Goal: Information Seeking & Learning: Learn about a topic

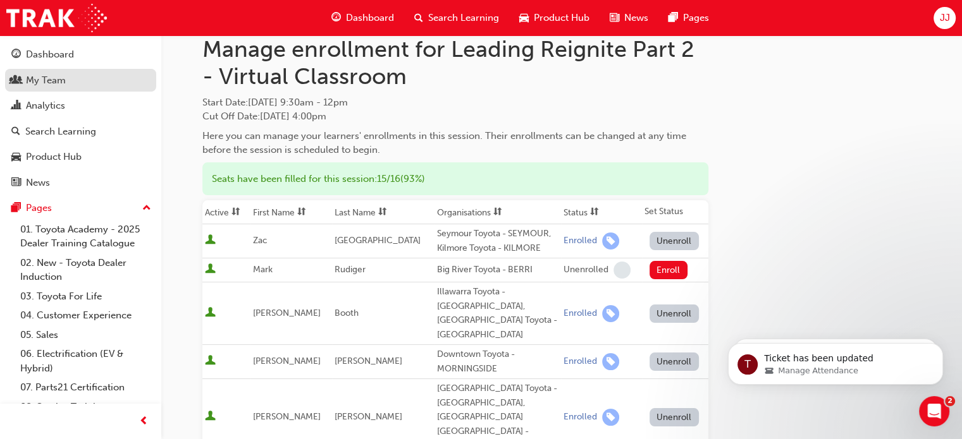
click at [46, 80] on div "My Team" at bounding box center [46, 80] width 40 height 15
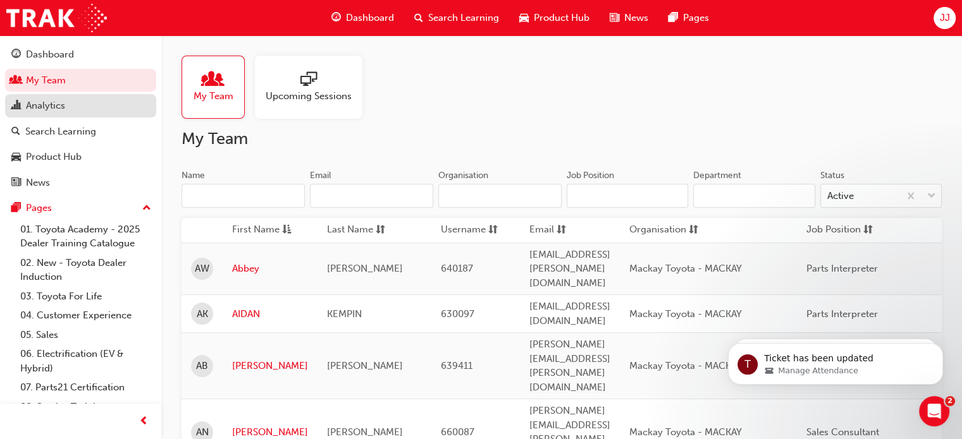
click at [44, 108] on div "Analytics" at bounding box center [45, 106] width 39 height 15
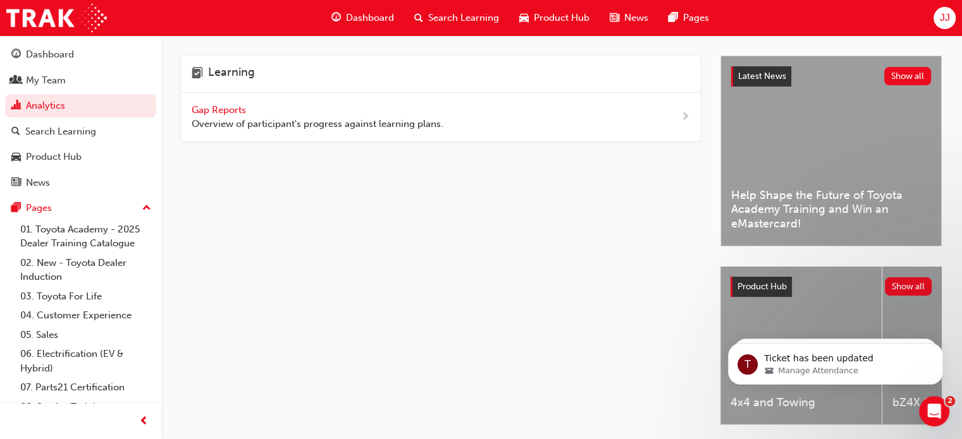
click at [221, 103] on div "Gap Reports Overview of participant's progress against learning plans." at bounding box center [318, 117] width 252 height 28
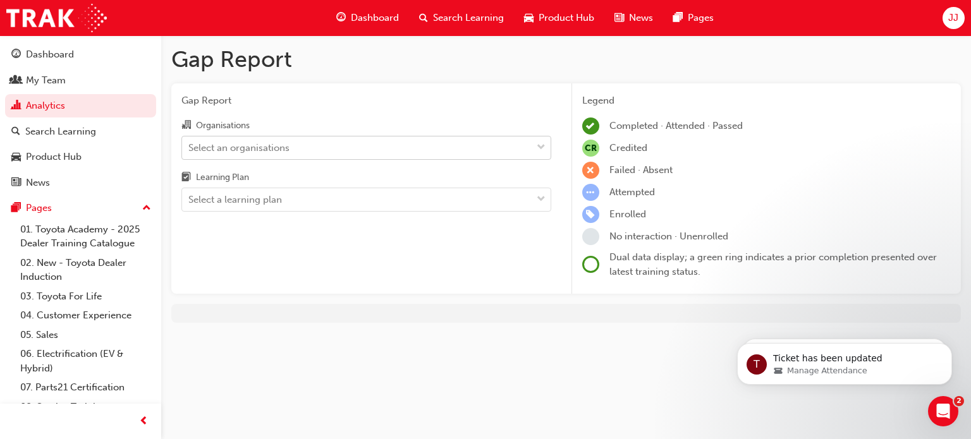
click at [255, 145] on div "Select an organisations" at bounding box center [238, 147] width 101 height 15
click at [190, 145] on input "Organisations Select an organisations" at bounding box center [188, 147] width 1 height 11
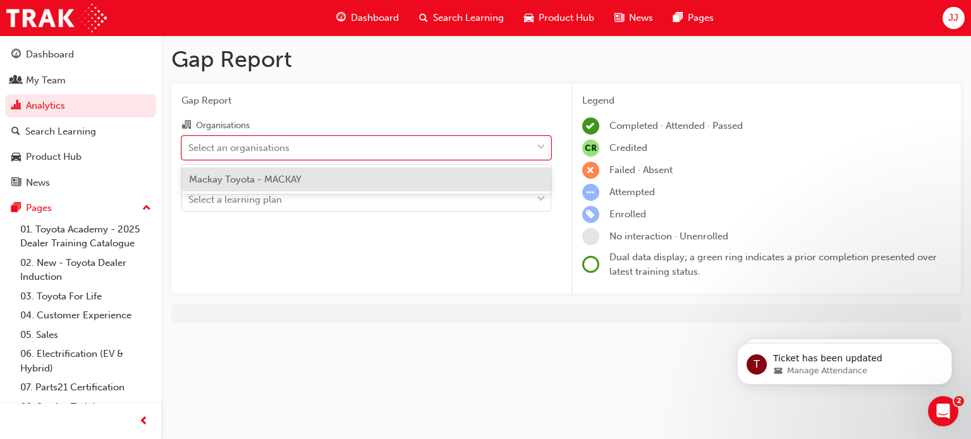
click at [250, 188] on div "Mackay Toyota - MACKAY" at bounding box center [366, 180] width 370 height 25
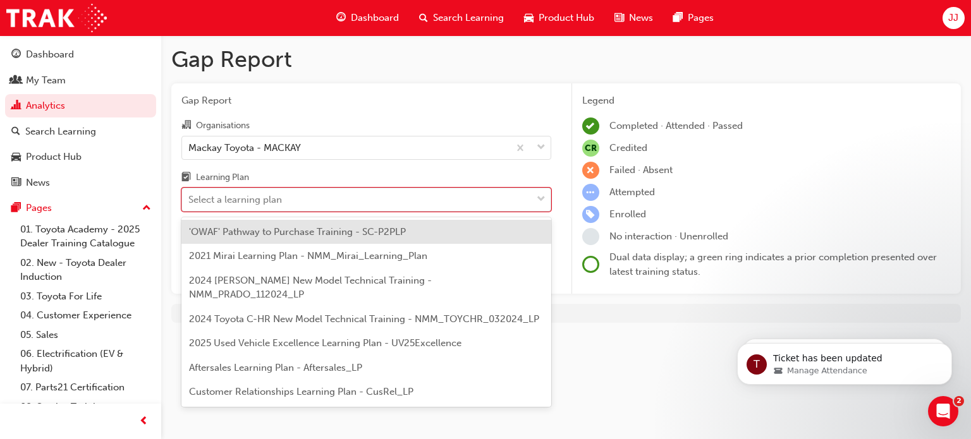
click at [252, 202] on div "Select a learning plan" at bounding box center [235, 200] width 94 height 15
click at [190, 202] on input "Learning Plan option 'OWAF' Pathway to Purchase Training - SC-P2PLP focused, 1 …" at bounding box center [188, 199] width 1 height 11
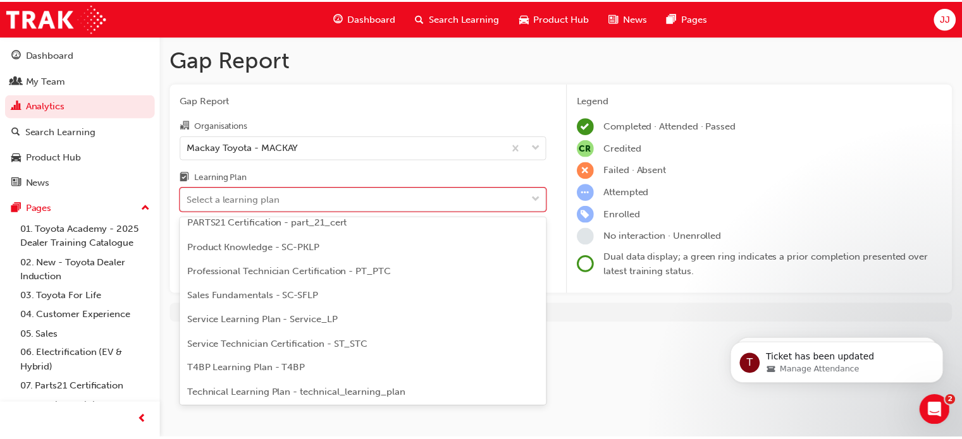
scroll to position [559, 0]
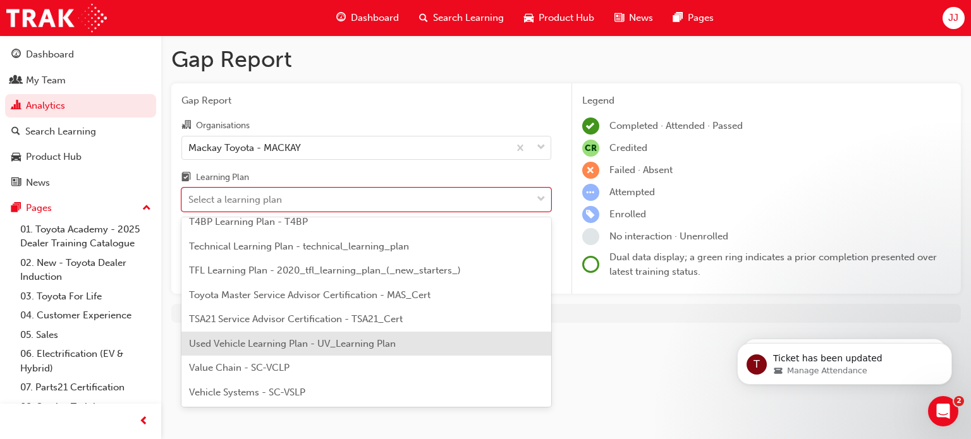
click at [313, 346] on span "Used Vehicle Learning Plan - UV_Learning Plan" at bounding box center [292, 343] width 207 height 11
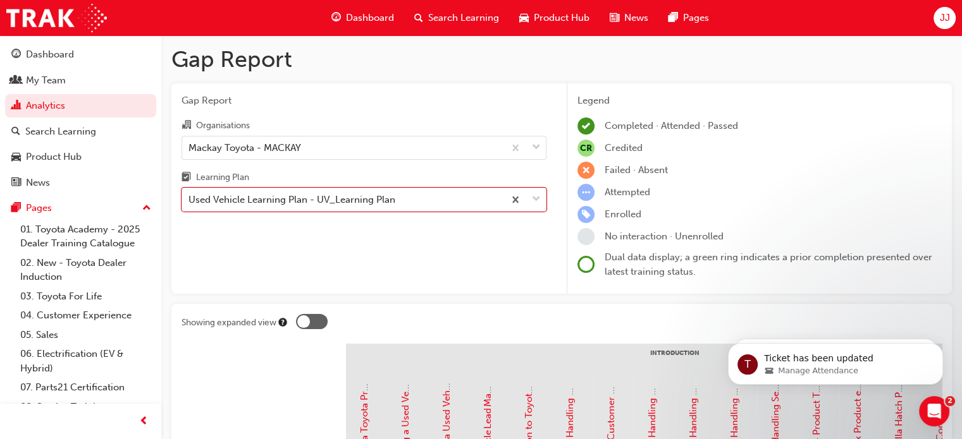
click at [264, 214] on div "Gap Report Organisations Mackay Toyota - MACKAY Learning Plan option Used Vehic…" at bounding box center [363, 188] width 385 height 211
click at [264, 214] on div "Gap Report Organisations Mackay Toyota - MACKAY Learning Plan Used Vehicle Lear…" at bounding box center [363, 188] width 385 height 211
click at [263, 205] on div "Used Vehicle Learning Plan - UV_Learning Plan" at bounding box center [291, 200] width 207 height 15
click at [190, 205] on input "Learning Plan Used Vehicle Learning Plan - UV_Learning Plan" at bounding box center [188, 199] width 1 height 11
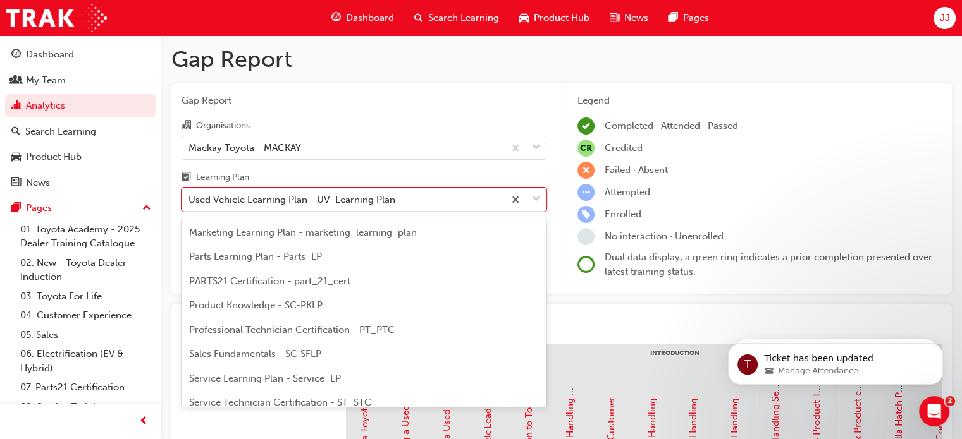
scroll to position [365, 0]
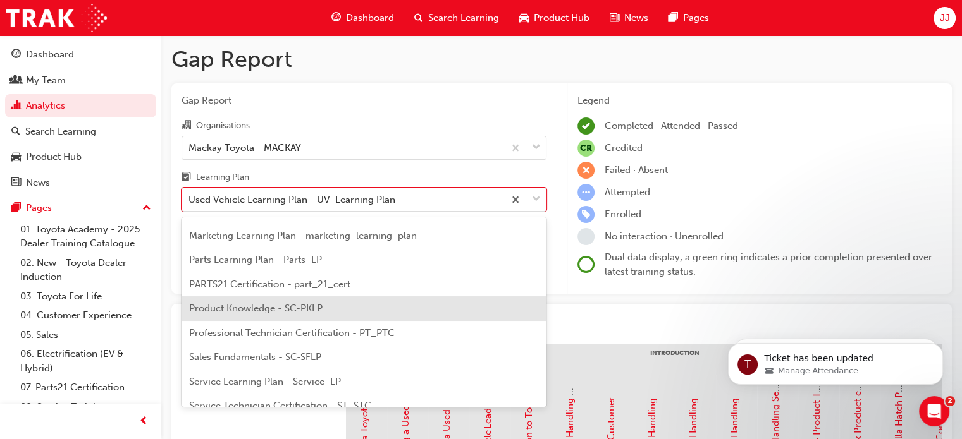
click at [259, 303] on span "Product Knowledge - SC-PKLP" at bounding box center [255, 308] width 133 height 11
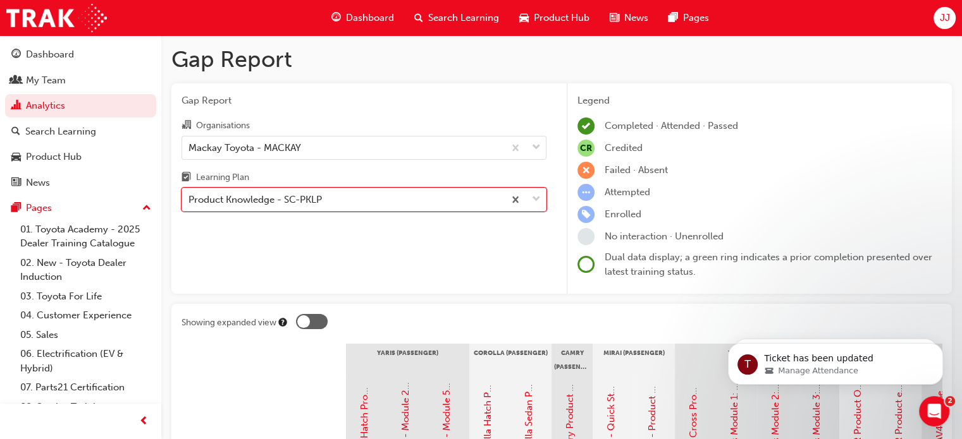
click at [370, 207] on div "Product Knowledge - SC-PKLP" at bounding box center [343, 200] width 322 height 22
click at [190, 205] on input "Learning Plan option Product Knowledge - SC-PKLP, selected. 0 results available…" at bounding box center [188, 199] width 1 height 11
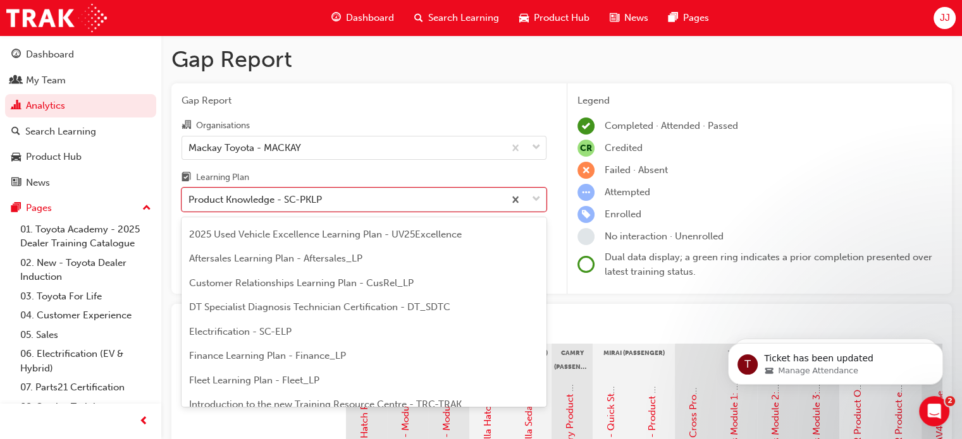
scroll to position [121, 0]
click at [307, 303] on span "DT Specialist Diagnosis Technician Certification - DT_SDTC" at bounding box center [319, 308] width 261 height 11
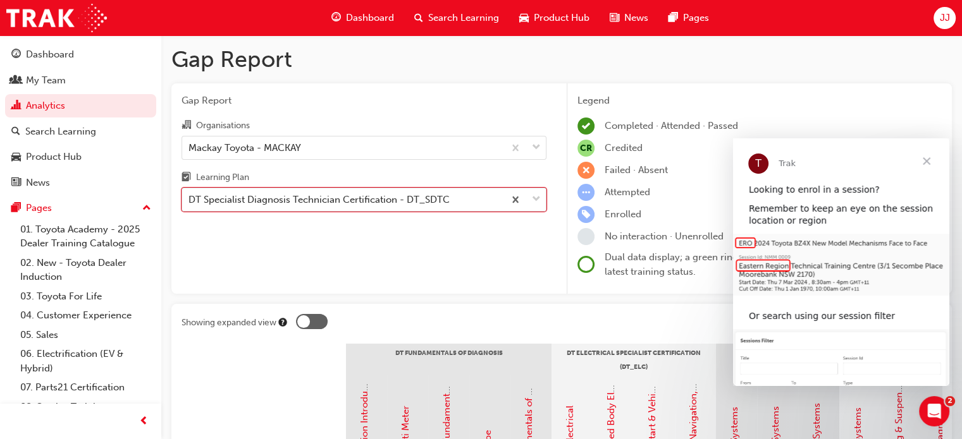
click at [341, 197] on div "DT Specialist Diagnosis Technician Certification - DT_SDTC" at bounding box center [318, 200] width 261 height 15
click at [190, 197] on input "Learning Plan option DT Specialist Diagnosis Technician Certification - DT_SDTC…" at bounding box center [188, 199] width 1 height 11
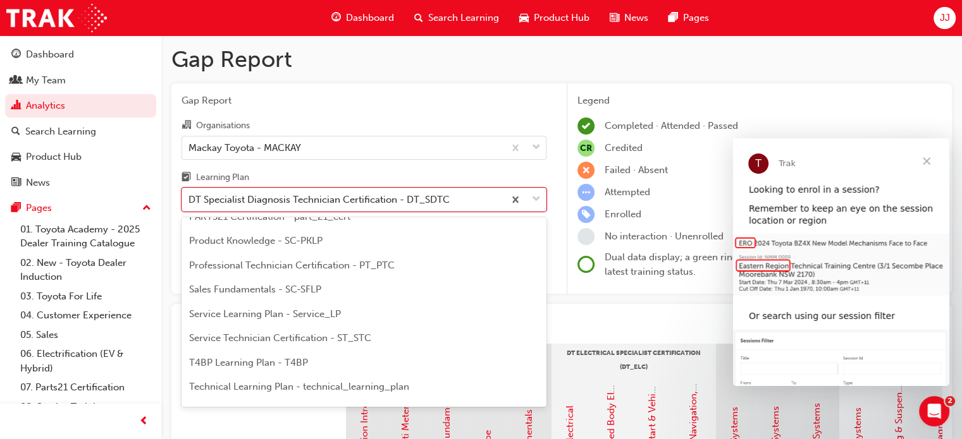
scroll to position [408, 0]
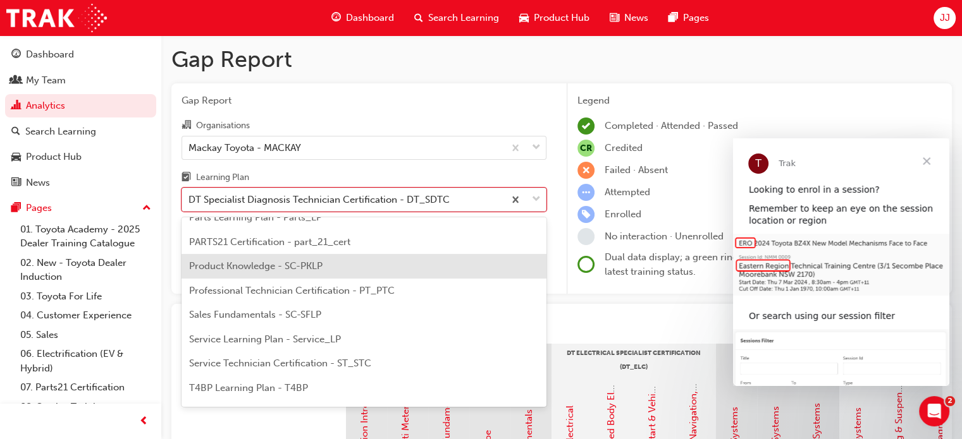
click at [324, 254] on div "Product Knowledge - SC-PKLP" at bounding box center [363, 266] width 365 height 25
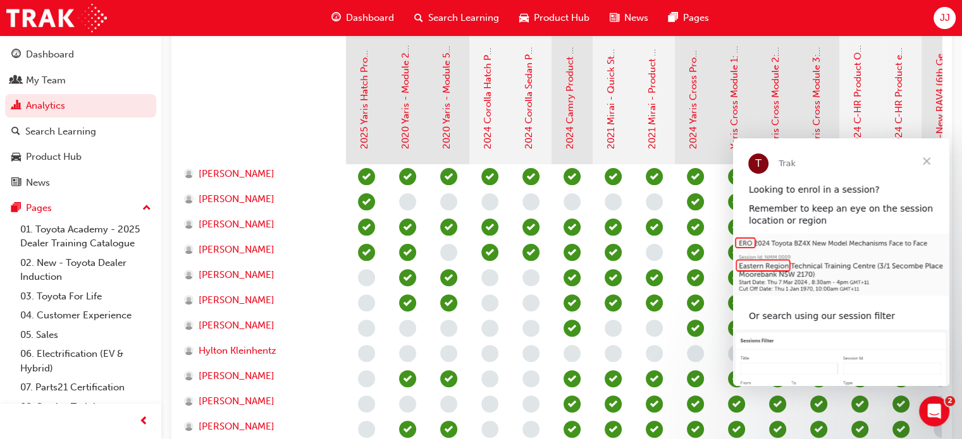
scroll to position [354, 0]
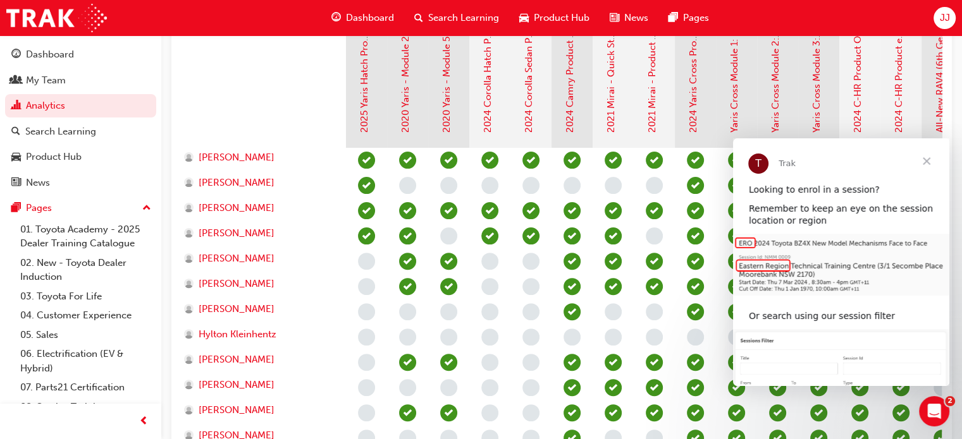
click at [925, 162] on span "Close" at bounding box center [926, 161] width 46 height 46
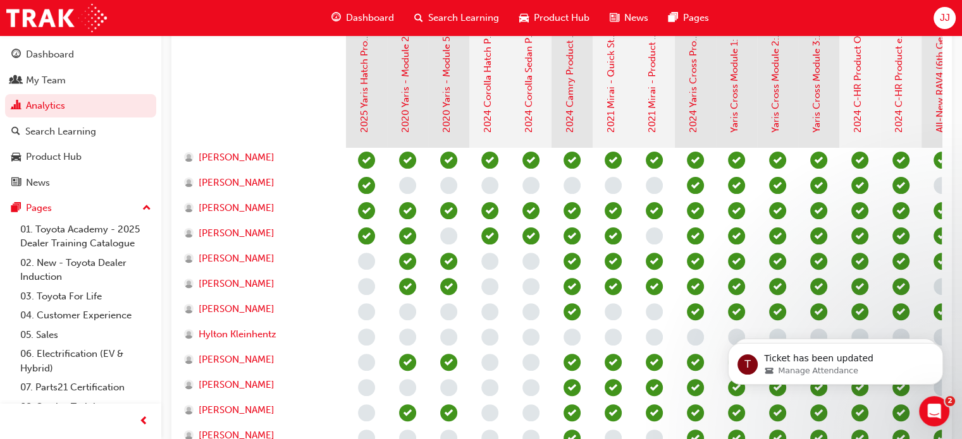
scroll to position [0, 0]
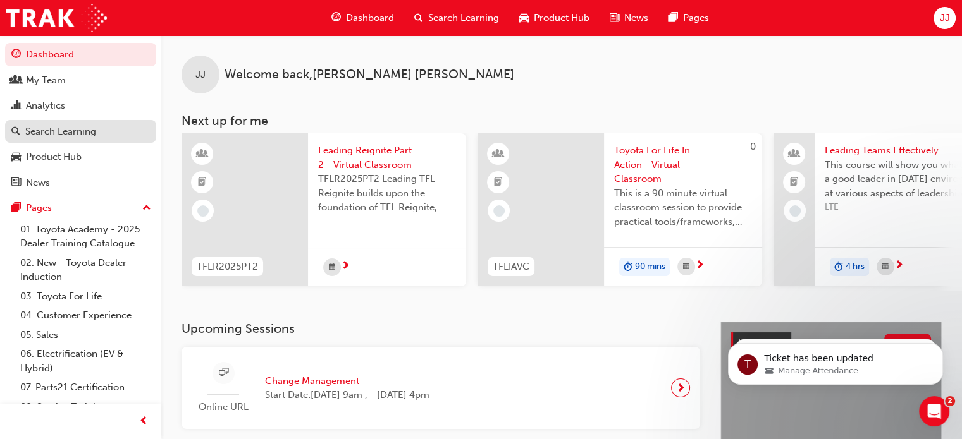
click at [81, 128] on div "Search Learning" at bounding box center [60, 132] width 71 height 15
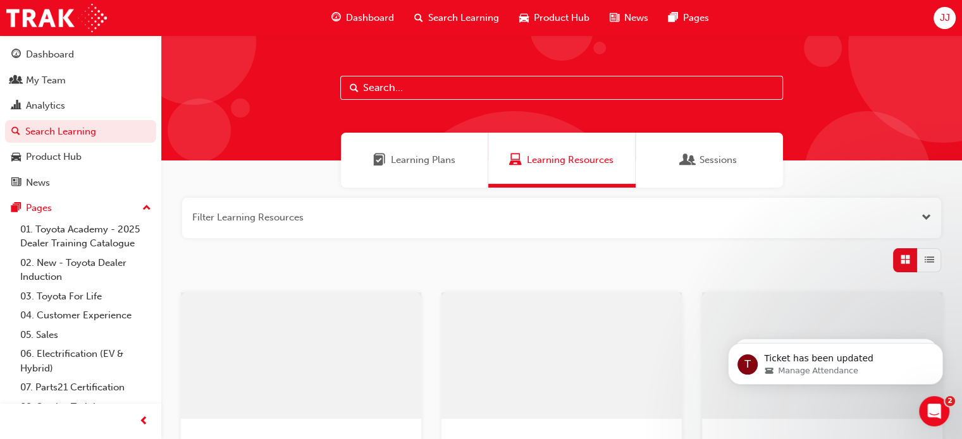
click at [456, 94] on input "text" at bounding box center [561, 88] width 443 height 24
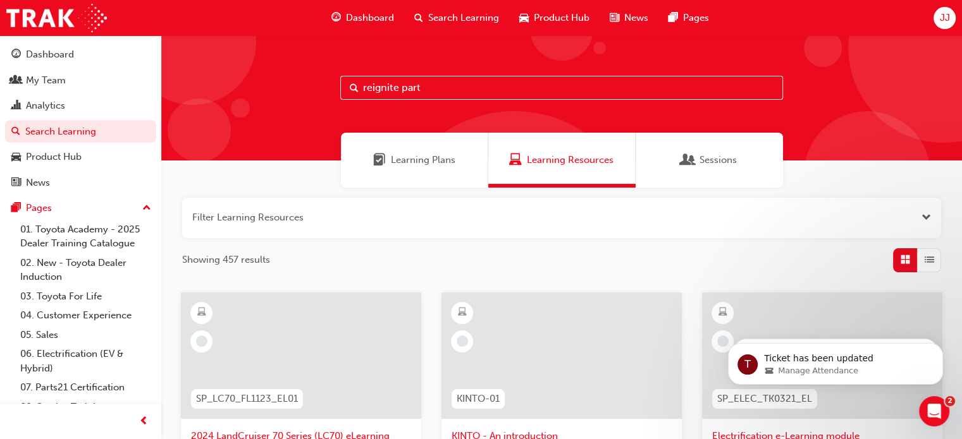
type input "reignite part"
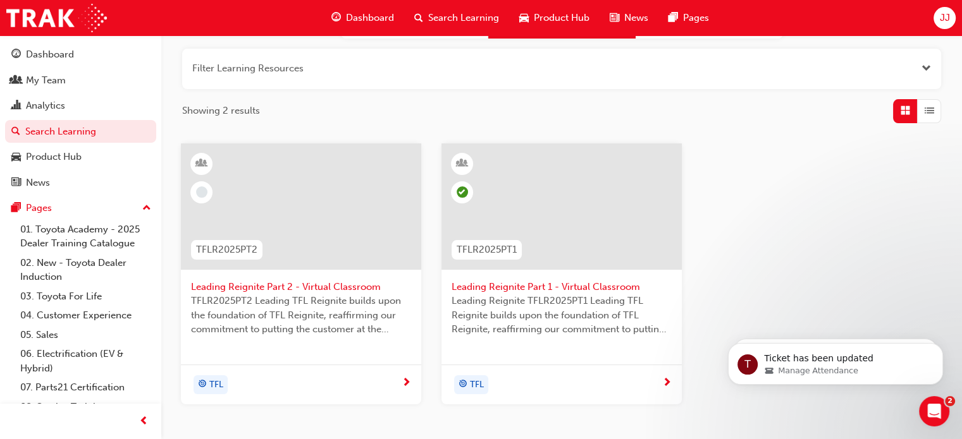
scroll to position [152, 0]
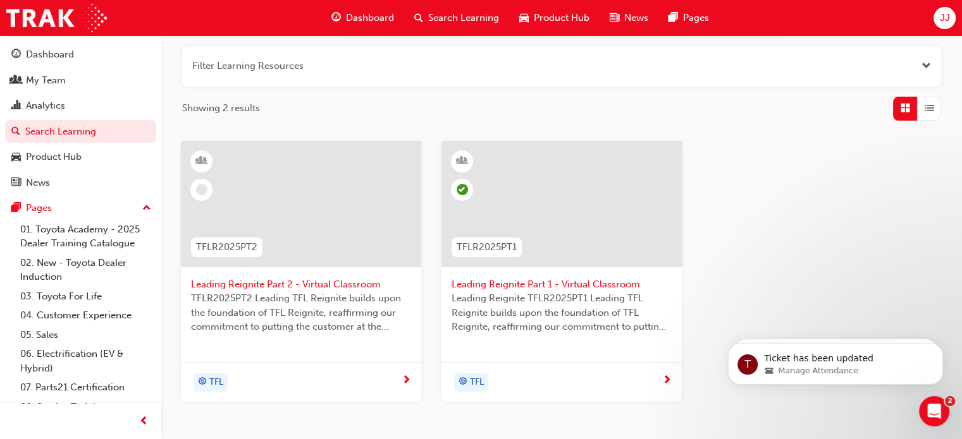
click at [293, 281] on span "Leading Reignite Part 2 - Virtual Classroom" at bounding box center [301, 285] width 220 height 15
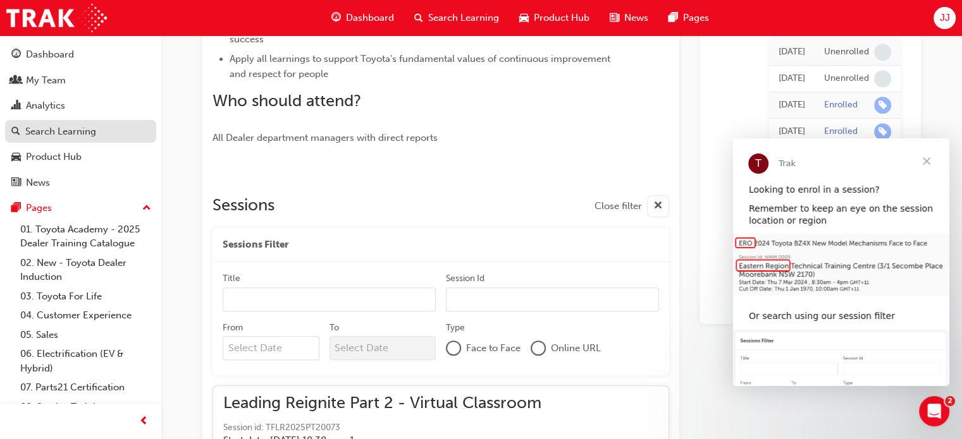
click at [76, 131] on div "Search Learning" at bounding box center [60, 132] width 71 height 15
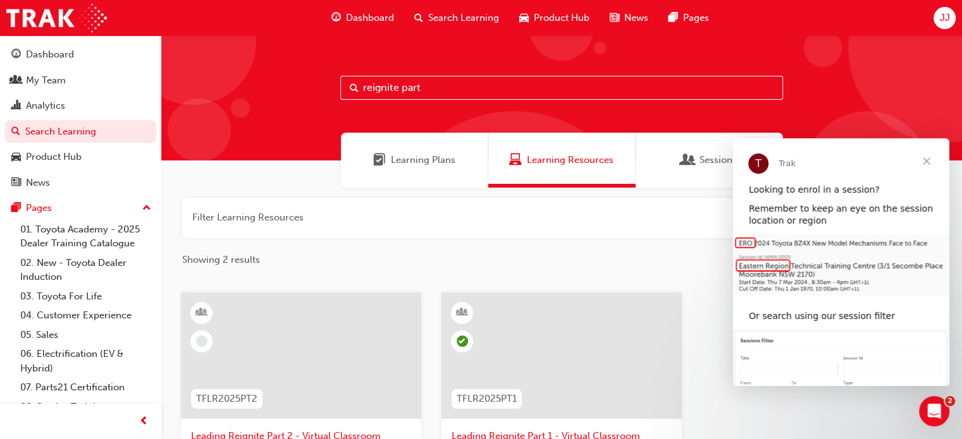
drag, startPoint x: 434, startPoint y: 99, endPoint x: 274, endPoint y: 109, distance: 160.3
click at [274, 109] on div "reignite part" at bounding box center [561, 97] width 800 height 125
type input "warranty"
